Goal: Information Seeking & Learning: Learn about a topic

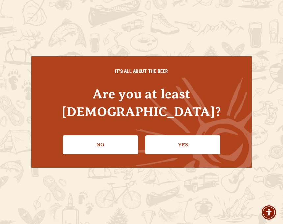
click at [195, 137] on link "Yes" at bounding box center [183, 144] width 75 height 19
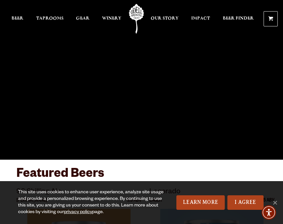
click at [164, 21] on span "Our Story" at bounding box center [165, 18] width 28 height 5
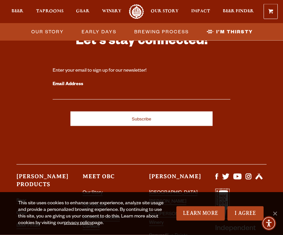
scroll to position [2830, 0]
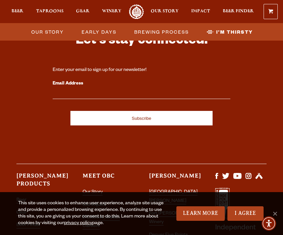
click at [179, 189] on link "[GEOGRAPHIC_DATA][PERSON_NAME]" at bounding box center [173, 196] width 48 height 14
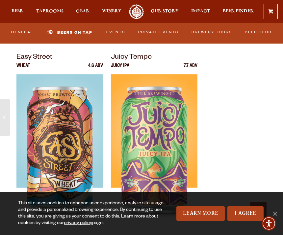
scroll to position [2555, 0]
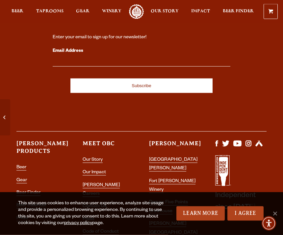
scroll to position [3257, 0]
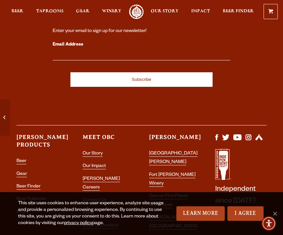
click at [183, 151] on link "[GEOGRAPHIC_DATA][PERSON_NAME]" at bounding box center [173, 158] width 48 height 14
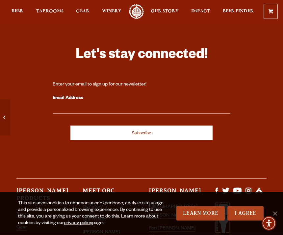
scroll to position [3257, 0]
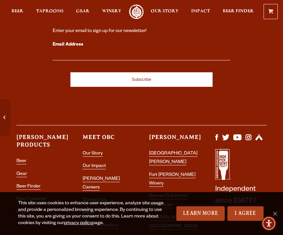
click at [246, 220] on link "I Agree" at bounding box center [246, 213] width 36 height 14
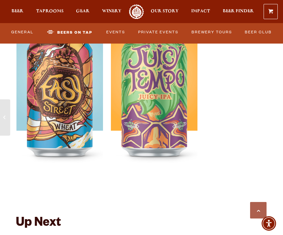
scroll to position [2592, 0]
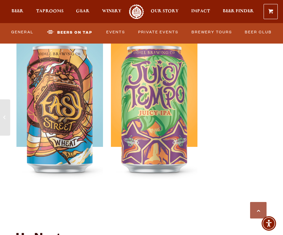
click at [165, 13] on span "Our Story" at bounding box center [165, 11] width 28 height 5
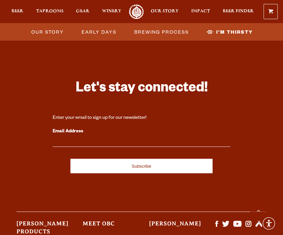
scroll to position [2830, 0]
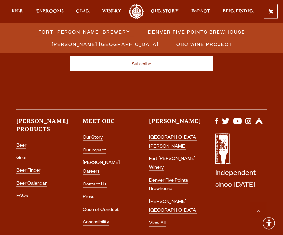
scroll to position [778, 0]
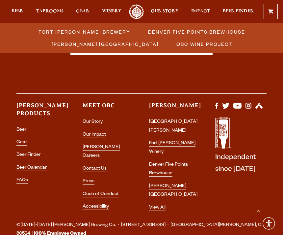
click at [18, 141] on link "Gear" at bounding box center [21, 143] width 11 height 6
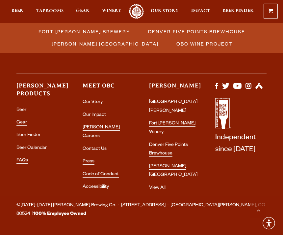
click at [94, 147] on link "Contact Us" at bounding box center [95, 150] width 24 height 6
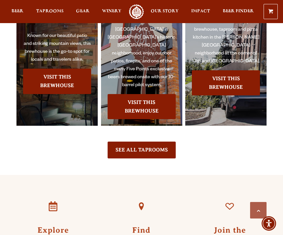
scroll to position [1149, 0]
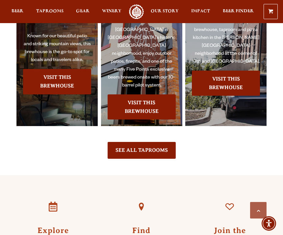
click at [168, 11] on span "Our Story" at bounding box center [165, 11] width 28 height 5
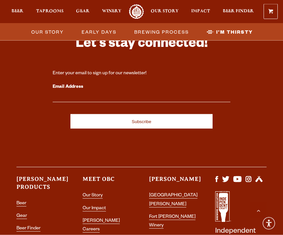
scroll to position [2830, 0]
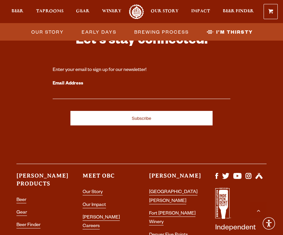
click at [93, 234] on link "Contact Us" at bounding box center [95, 239] width 24 height 6
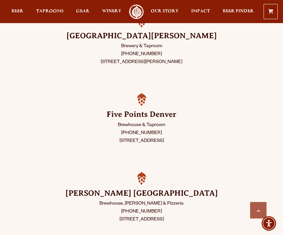
scroll to position [209, 0]
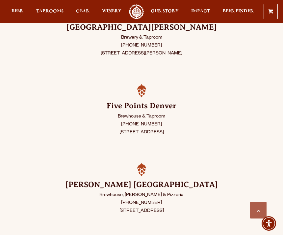
click at [263, 218] on link "Scroll to top" at bounding box center [258, 210] width 16 height 16
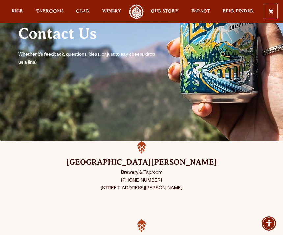
scroll to position [0, 0]
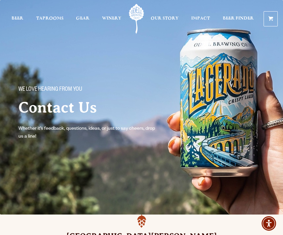
click at [54, 18] on span "Taprooms" at bounding box center [49, 18] width 27 height 5
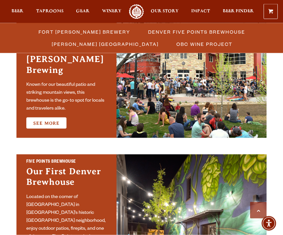
scroll to position [246, 0]
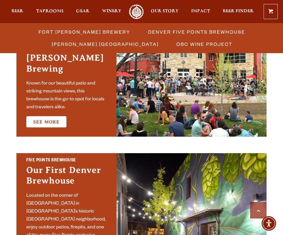
click at [53, 116] on link "See More" at bounding box center [46, 121] width 40 height 11
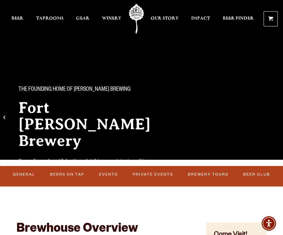
click at [77, 17] on span "Gear" at bounding box center [83, 18] width 14 height 5
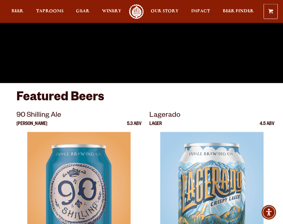
scroll to position [77, 0]
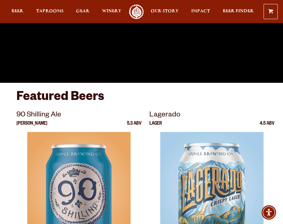
click at [198, 162] on img at bounding box center [211, 214] width 103 height 165
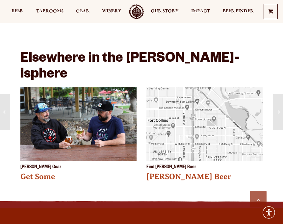
scroll to position [1013, 0]
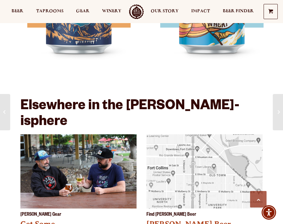
click at [20, 11] on span "Beer" at bounding box center [18, 11] width 12 height 5
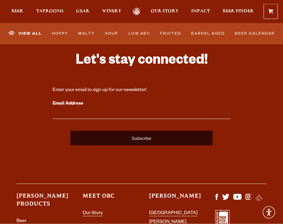
scroll to position [2678, 0]
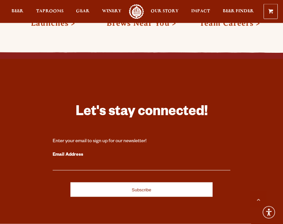
scroll to position [1391, 0]
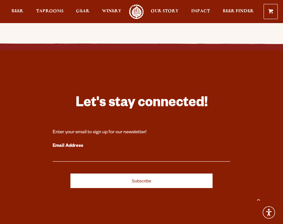
click at [72, 142] on label "Email Address" at bounding box center [142, 146] width 178 height 9
click at [72, 153] on input "Email Address" at bounding box center [142, 157] width 178 height 9
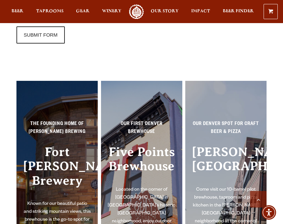
scroll to position [982, 0]
